Goal: Task Accomplishment & Management: Complete application form

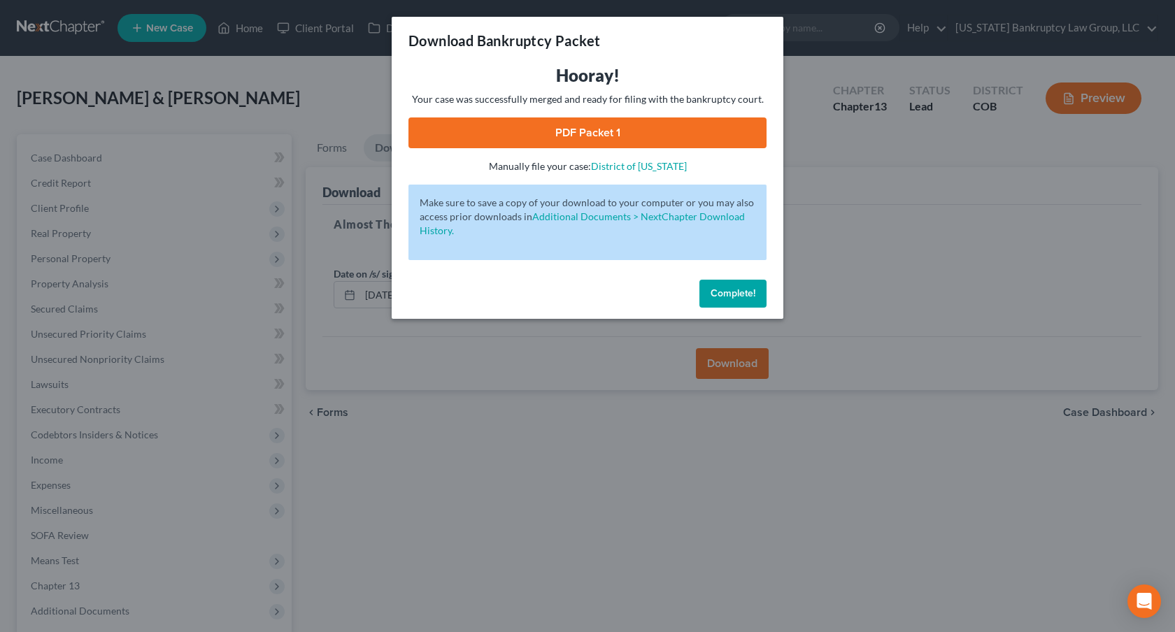
scroll to position [135, 0]
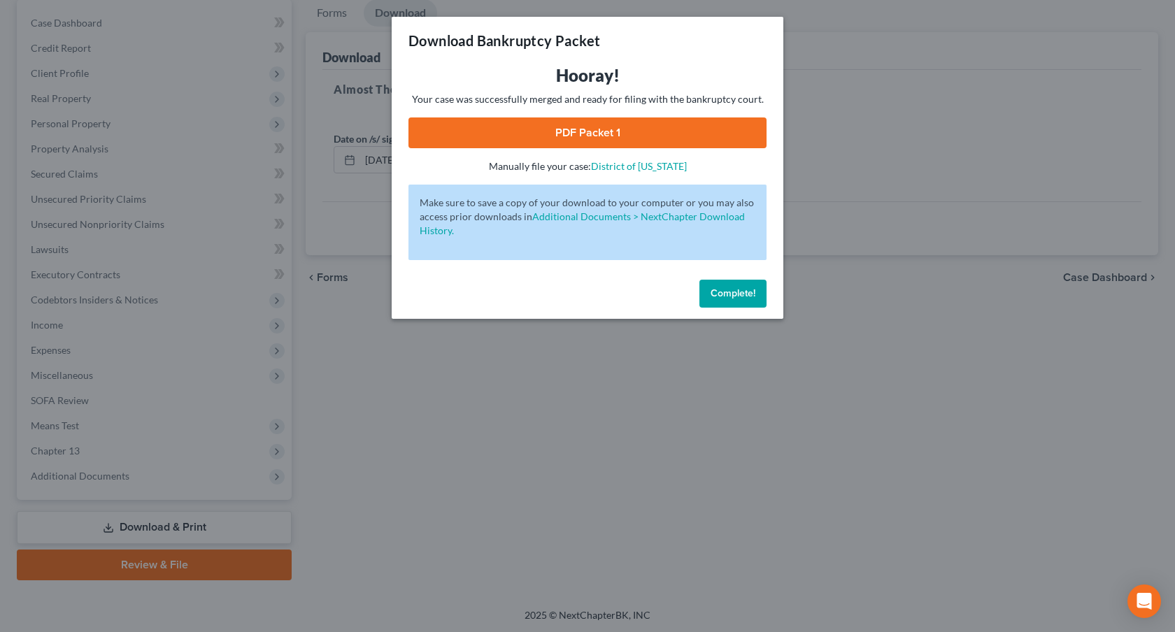
click at [725, 293] on span "Complete!" at bounding box center [732, 293] width 45 height 12
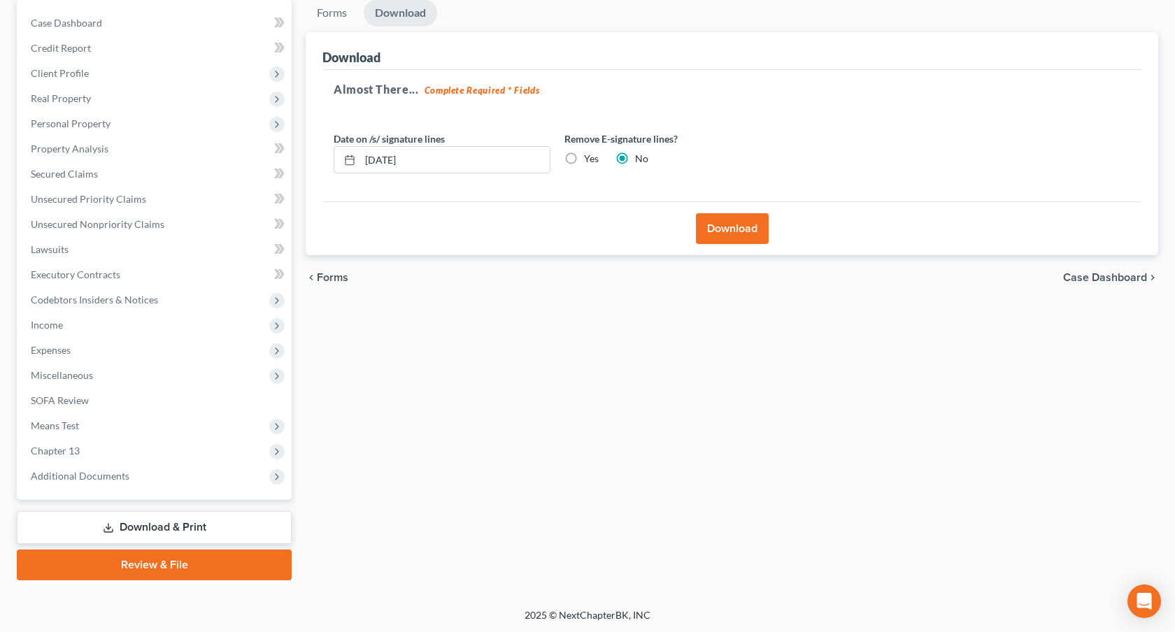
scroll to position [0, 0]
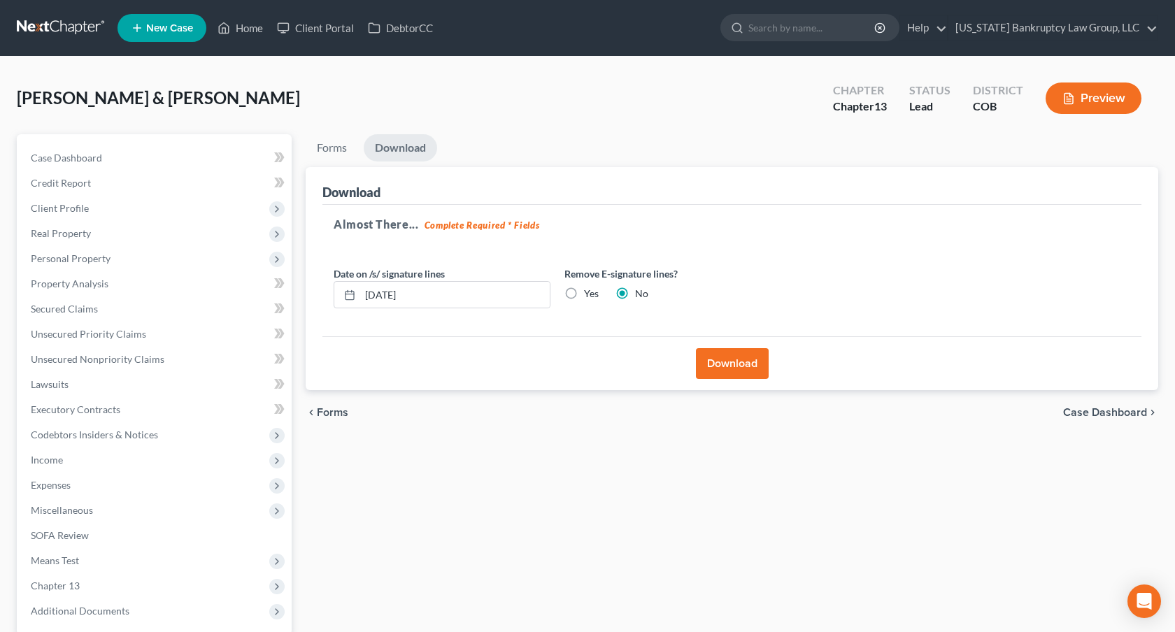
click at [152, 29] on span "New Case" at bounding box center [169, 28] width 47 height 10
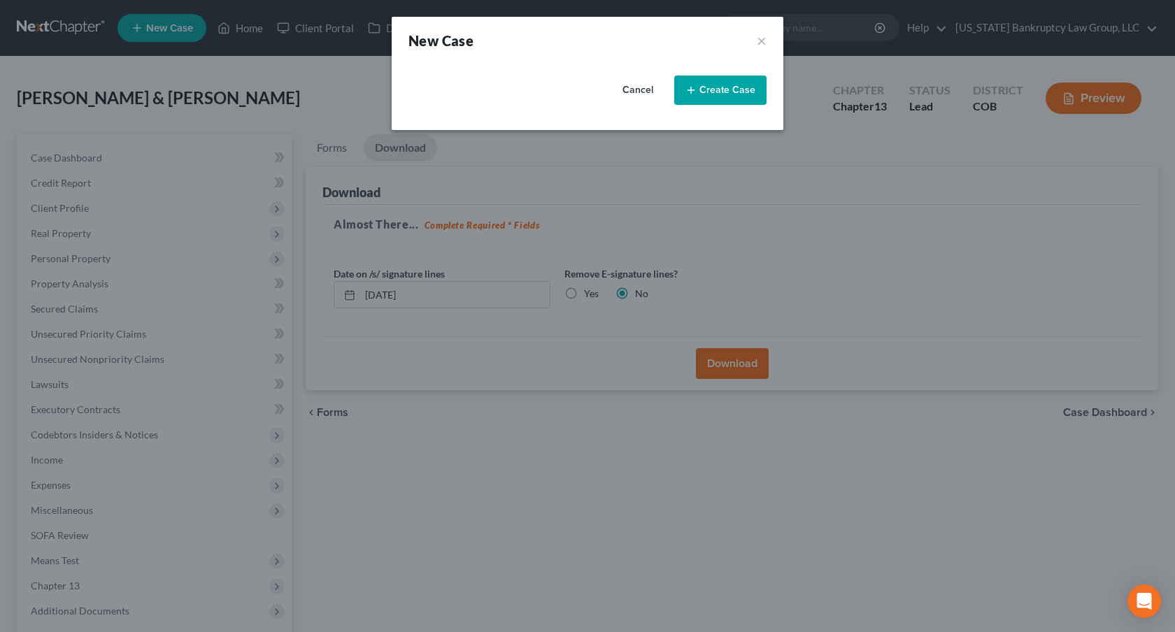
select select "11"
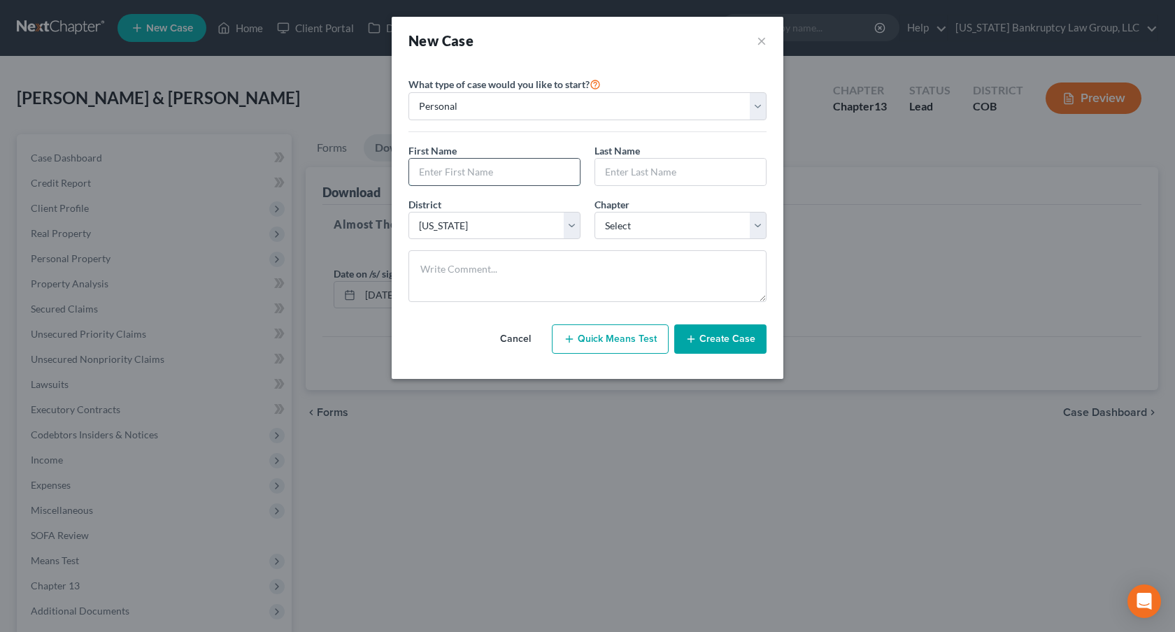
click at [513, 175] on input "text" at bounding box center [494, 172] width 171 height 27
type input "[PERSON_NAME]"
click at [610, 220] on select "Select 7 11 12 13" at bounding box center [680, 226] width 172 height 28
select select "0"
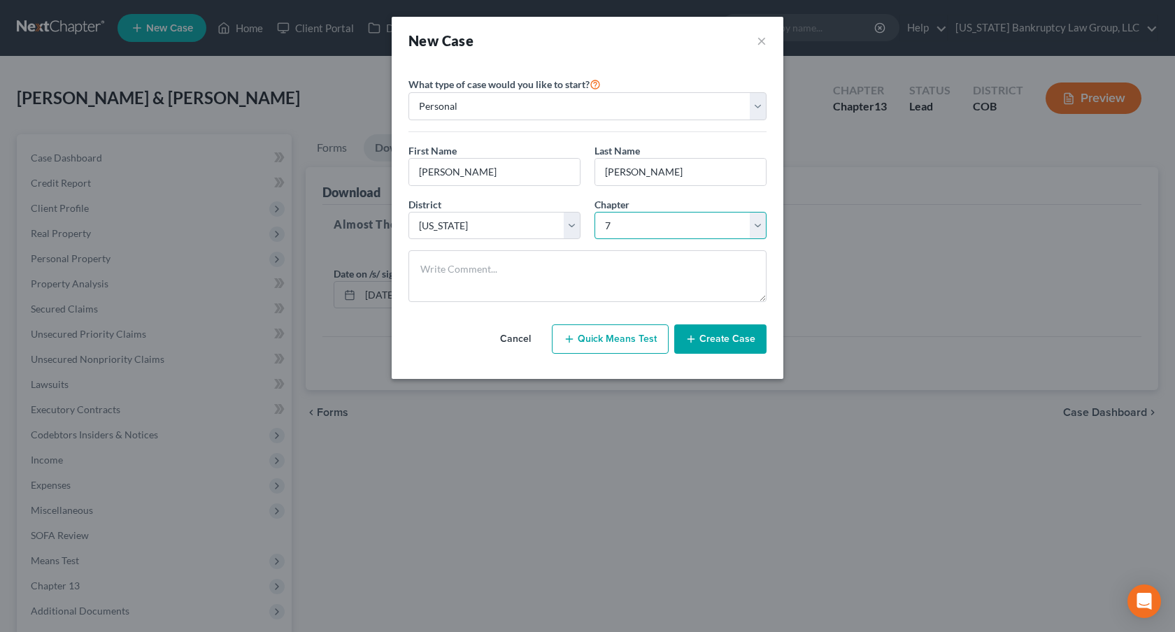
click at [594, 212] on select "Select 7 11 12 13" at bounding box center [680, 226] width 172 height 28
click at [706, 329] on button "Create Case" at bounding box center [720, 338] width 92 height 29
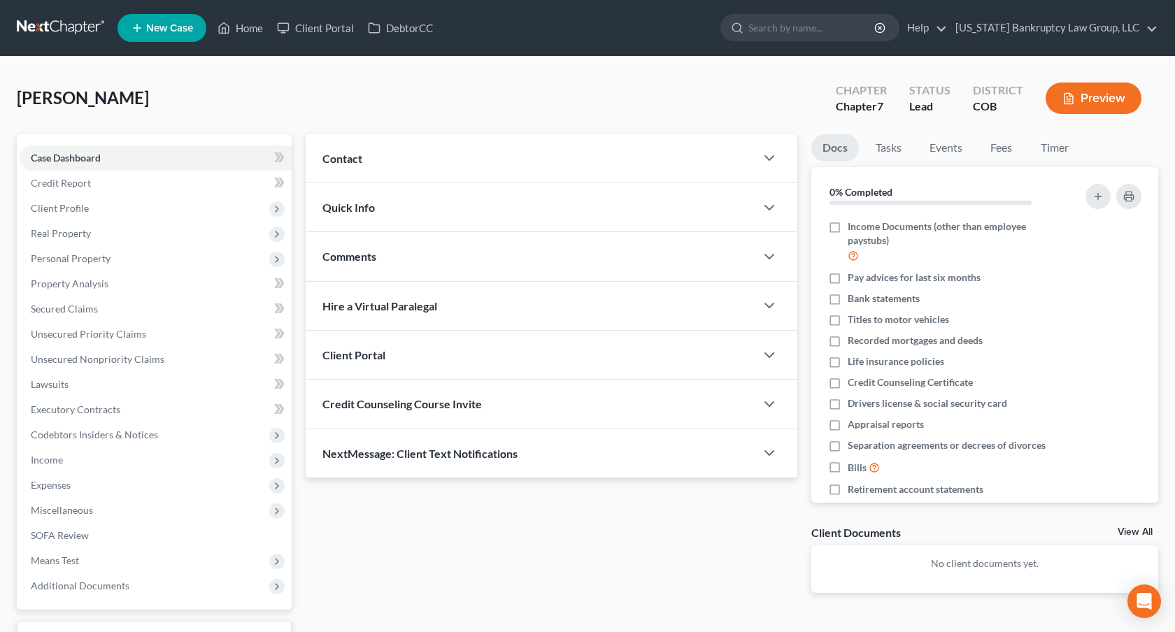
click at [469, 357] on div "Client Portal" at bounding box center [531, 355] width 450 height 48
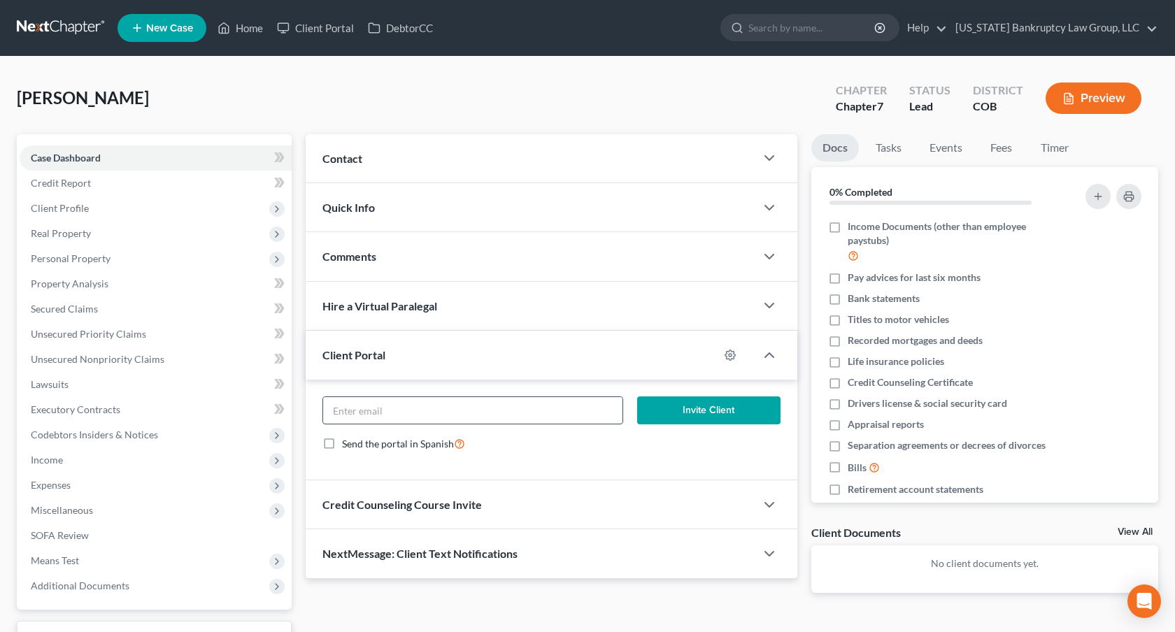
click at [464, 410] on input "email" at bounding box center [472, 410] width 299 height 27
paste input "[EMAIL_ADDRESS][DOMAIN_NAME]"
type input "[EMAIL_ADDRESS][DOMAIN_NAME]"
click at [667, 408] on button "Invite Client" at bounding box center [708, 411] width 143 height 28
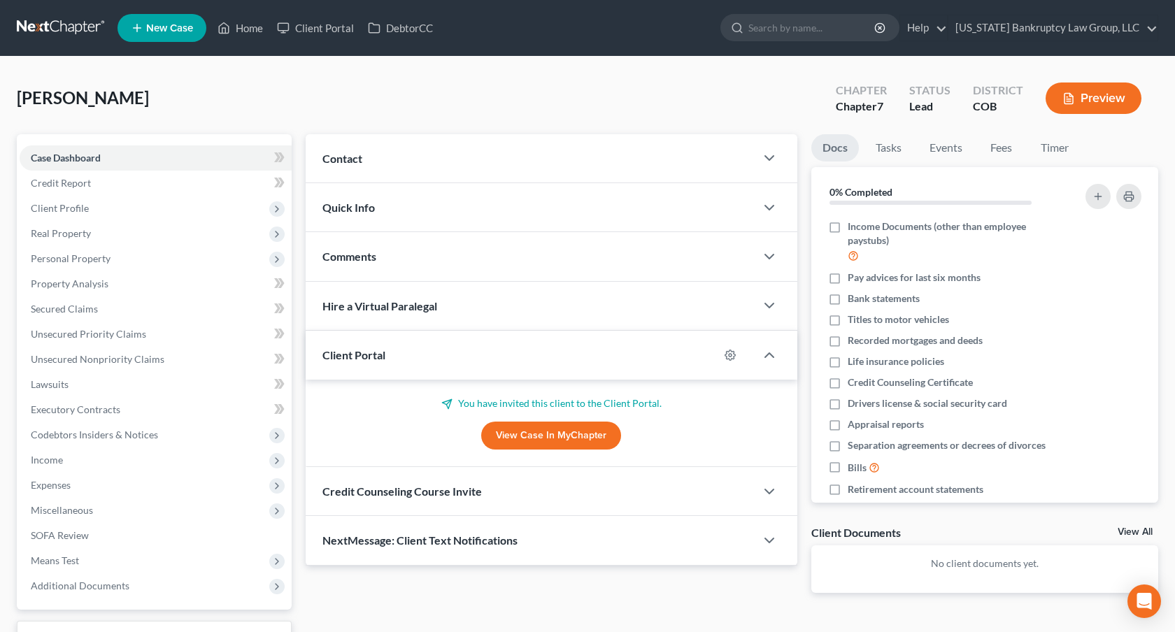
click at [501, 555] on div "NextMessage: Client Text Notifications" at bounding box center [531, 540] width 450 height 48
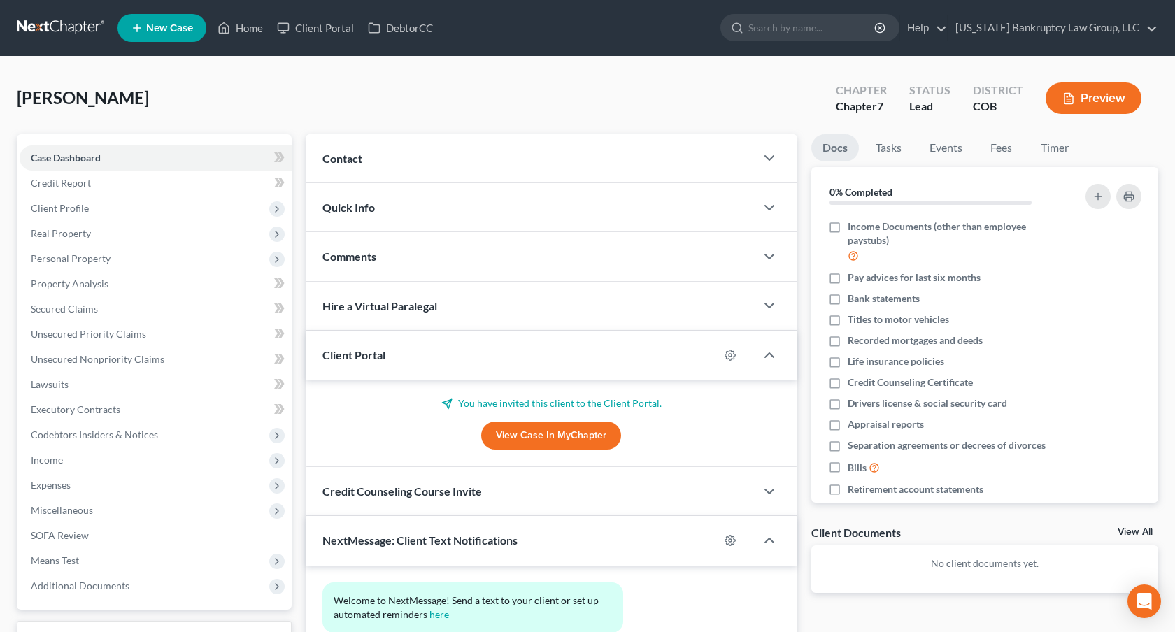
click at [529, 497] on div "Credit Counseling Course Invite" at bounding box center [531, 491] width 450 height 48
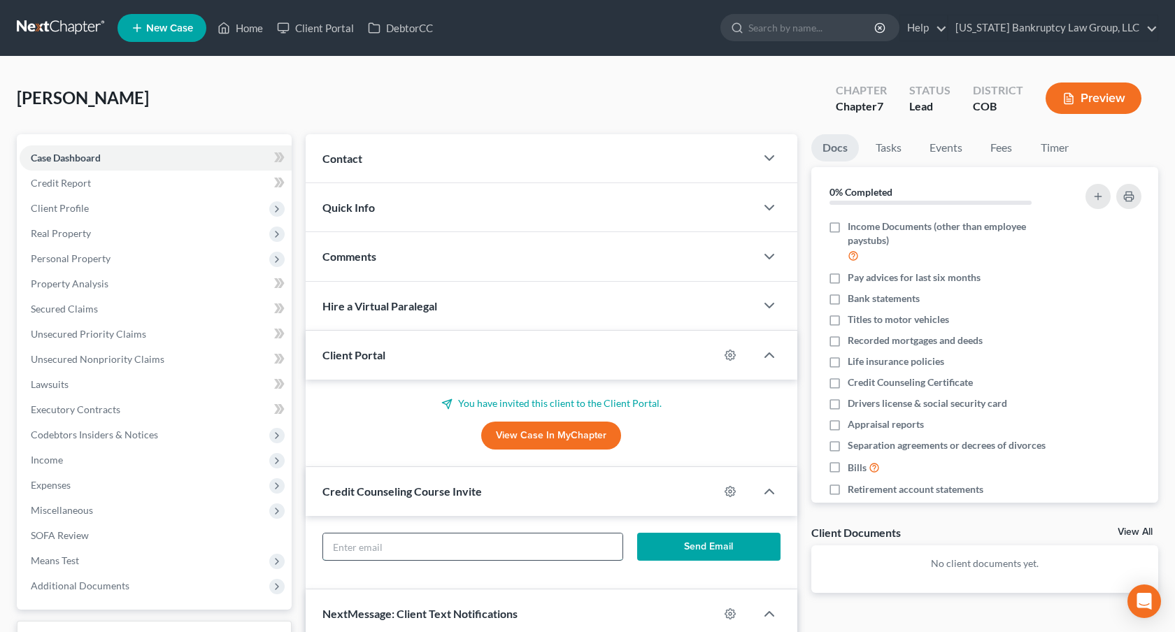
click at [536, 542] on input "text" at bounding box center [472, 547] width 299 height 27
paste input "[EMAIL_ADDRESS][DOMAIN_NAME]"
type input "[EMAIL_ADDRESS][DOMAIN_NAME]"
click at [669, 541] on button "Send Email" at bounding box center [708, 547] width 143 height 28
